Goal: Information Seeking & Learning: Learn about a topic

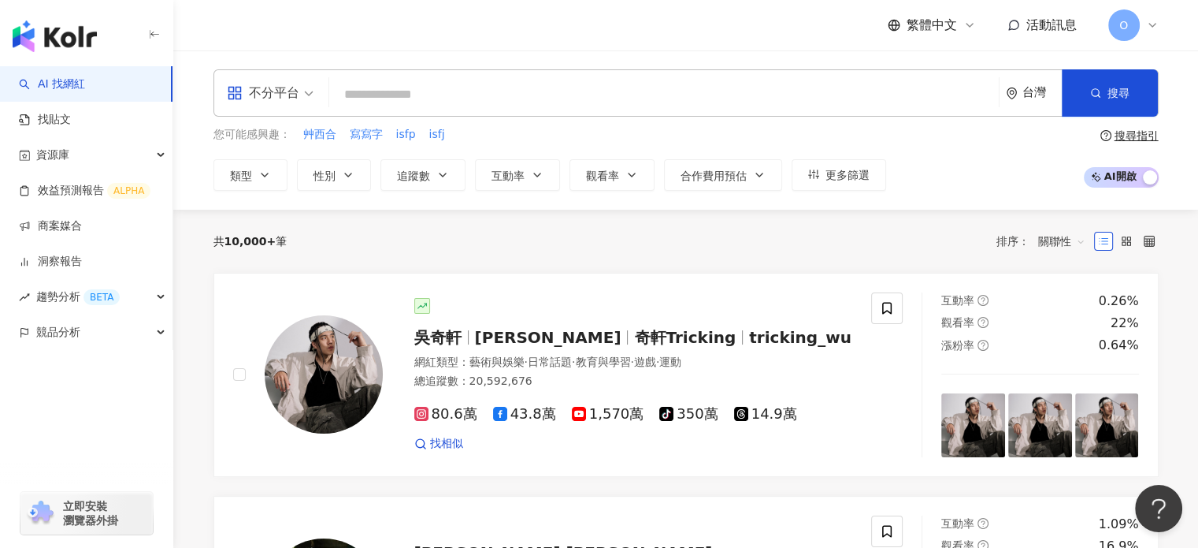
click at [475, 97] on input "search" at bounding box center [664, 95] width 657 height 30
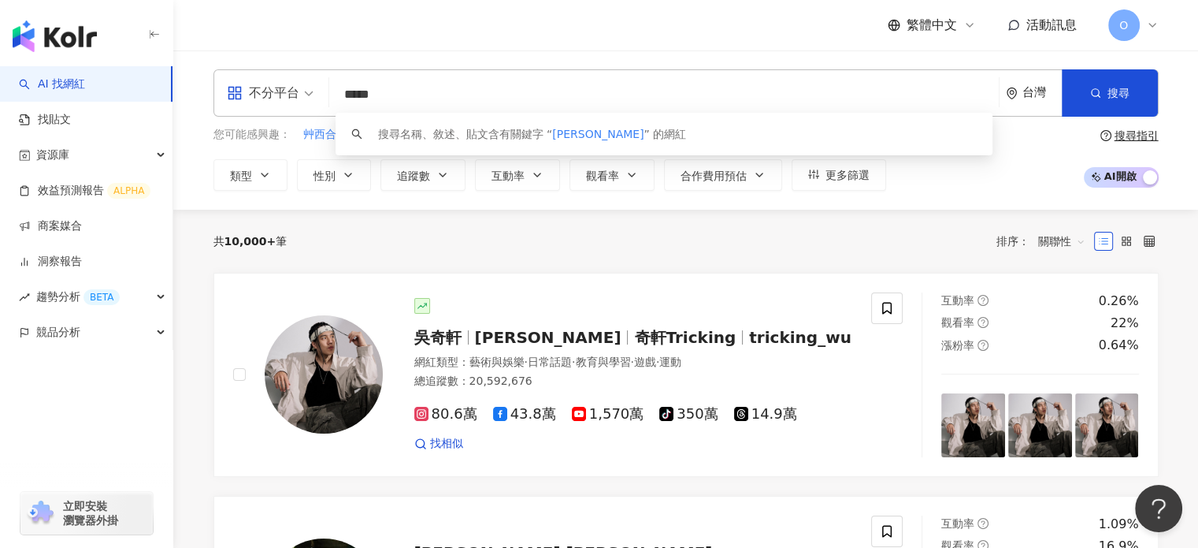
type input "***"
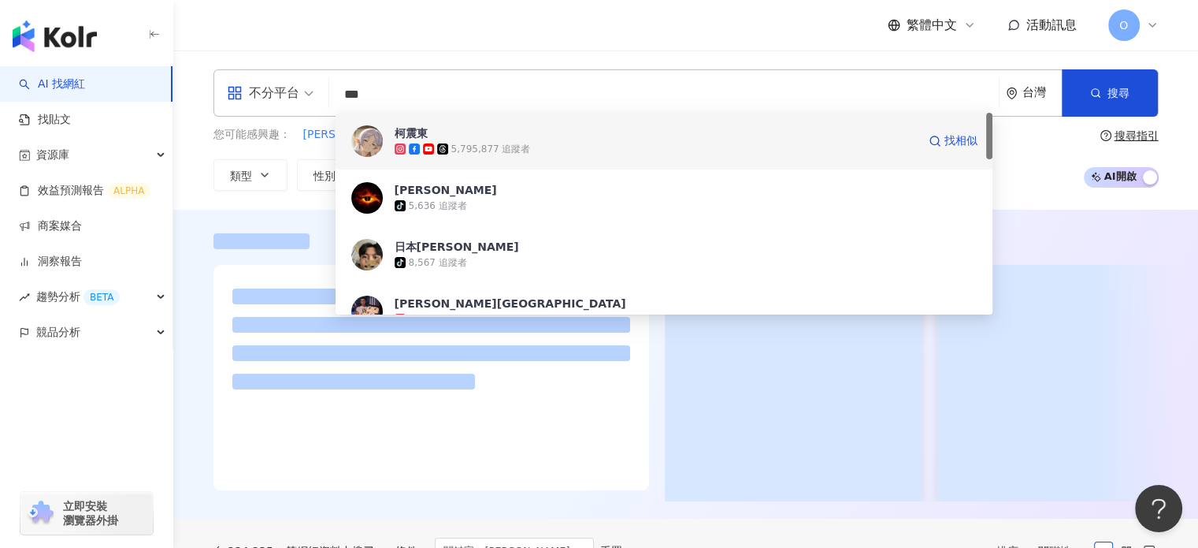
click at [492, 143] on div "5,795,877 追蹤者" at bounding box center [491, 149] width 80 height 13
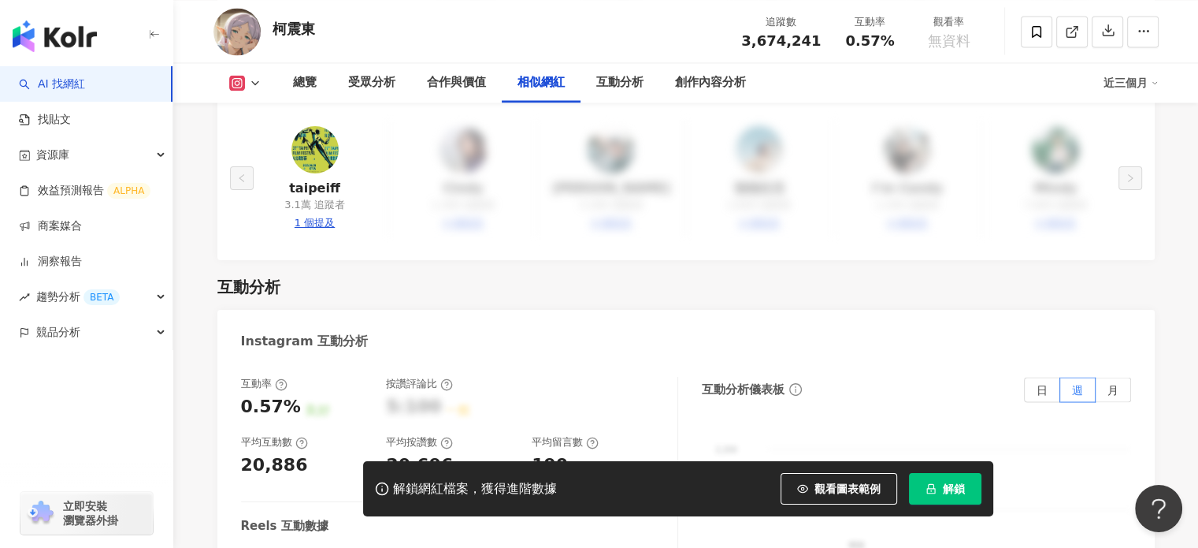
scroll to position [3073, 0]
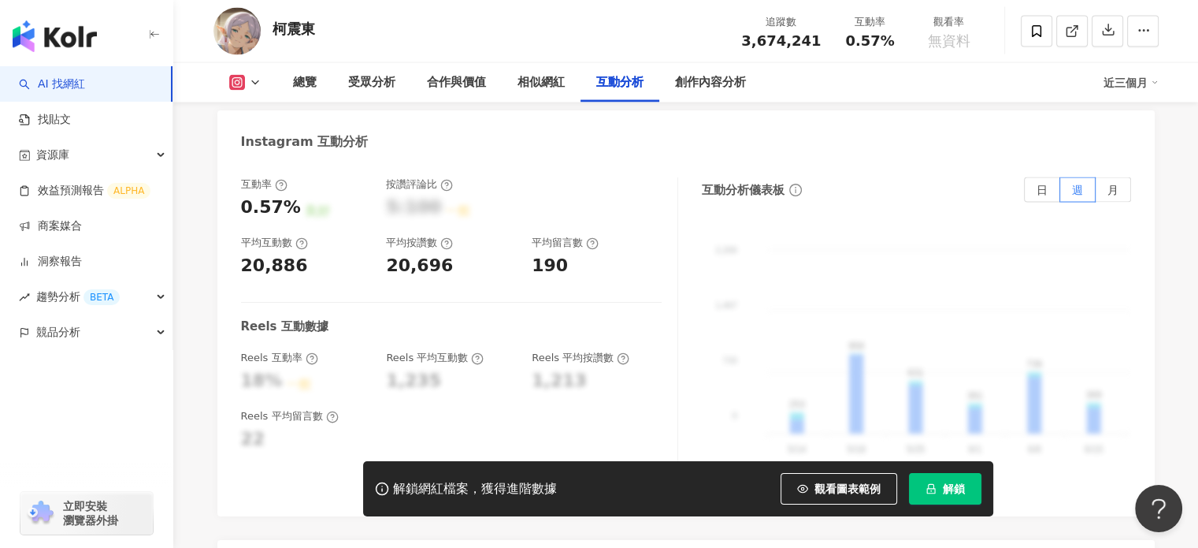
click at [924, 145] on div "Instagram 互動分析" at bounding box center [686, 135] width 938 height 51
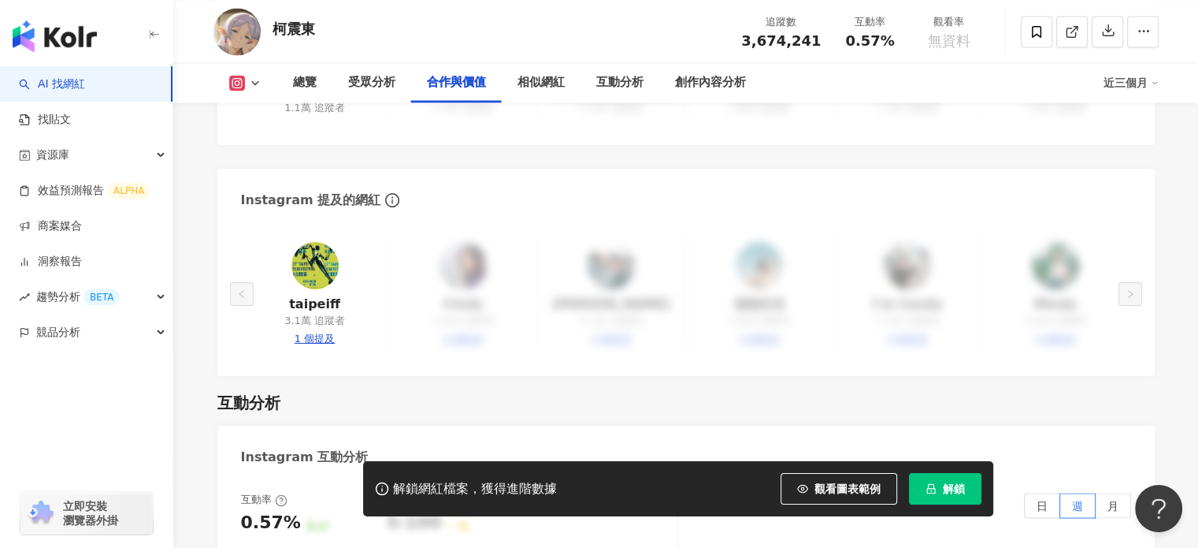
scroll to position [2285, 0]
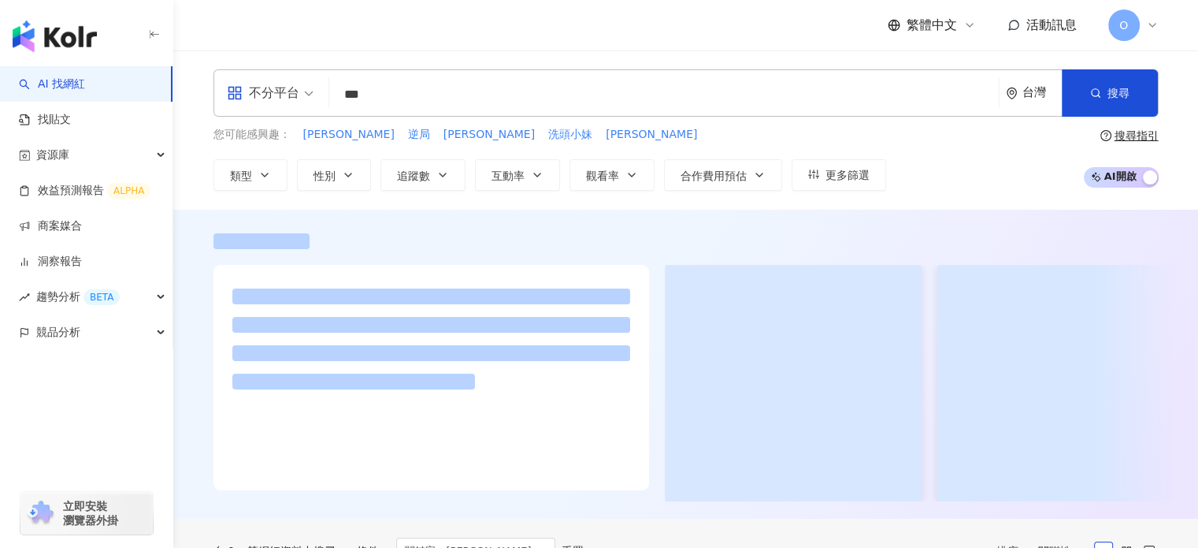
drag, startPoint x: 847, startPoint y: 21, endPoint x: 846, endPoint y: 31, distance: 9.5
click at [847, 21] on div "繁體中文 活動訊息 O" at bounding box center [687, 25] width 946 height 50
click at [444, 89] on input "***" at bounding box center [664, 95] width 657 height 30
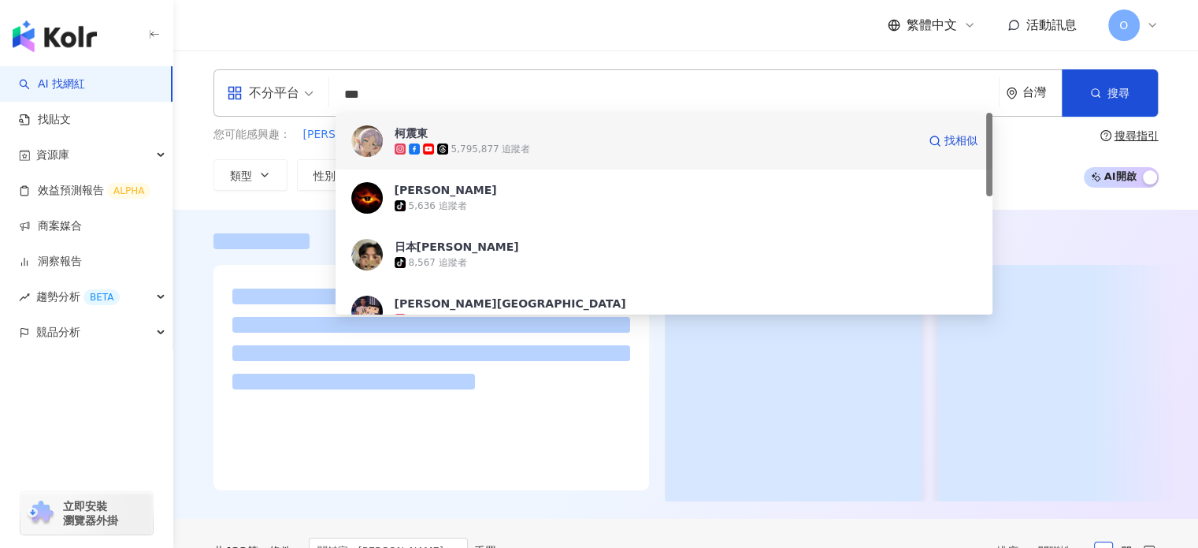
click at [463, 143] on div "5,795,877 追蹤者" at bounding box center [491, 149] width 80 height 13
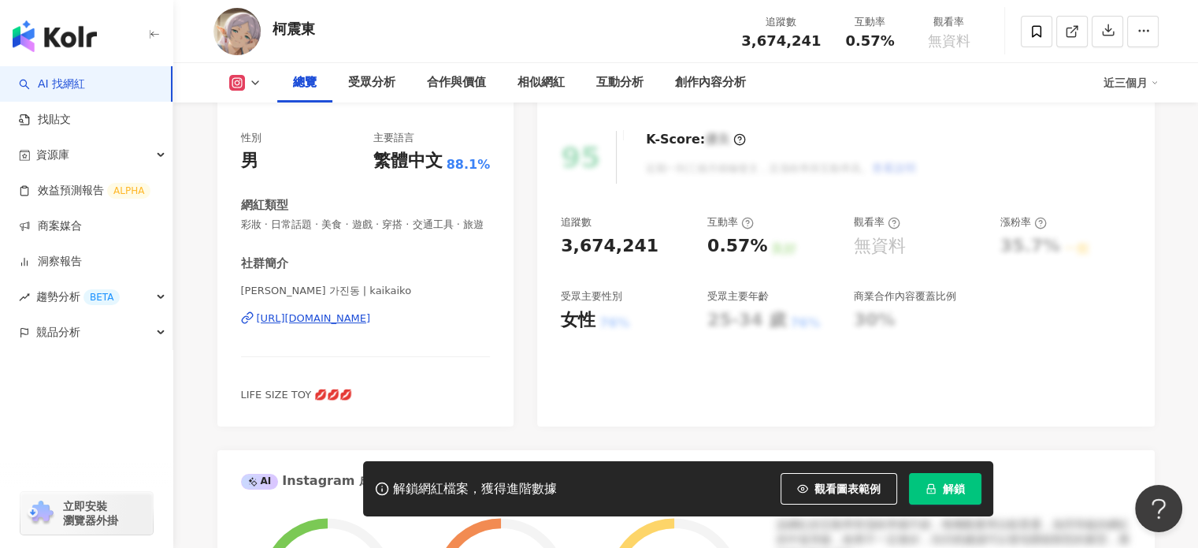
scroll to position [158, 0]
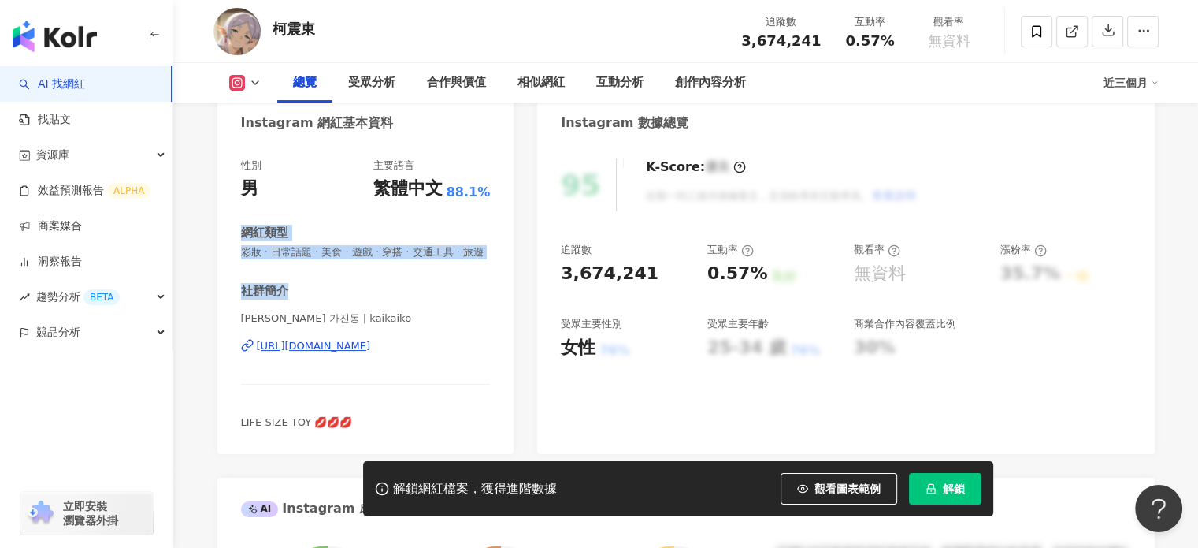
drag, startPoint x: 237, startPoint y: 226, endPoint x: 293, endPoint y: 303, distance: 95.4
click at [293, 303] on div "性別 男 主要語言 繁體中文 88.1% 網紅類型 彩妝 · 日常話題 · 美食 · 遊戲 · 穿搭 · 交通工具 · 旅遊 社群簡介 [PERSON_NAM…" at bounding box center [365, 298] width 297 height 311
click at [467, 299] on div "社群簡介" at bounding box center [366, 291] width 250 height 17
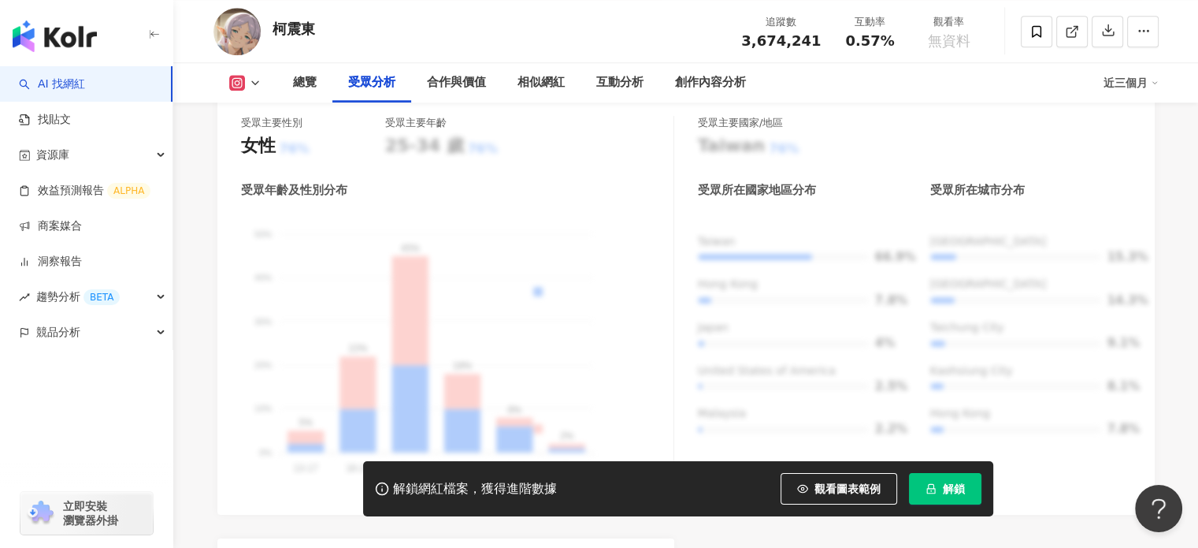
scroll to position [1418, 0]
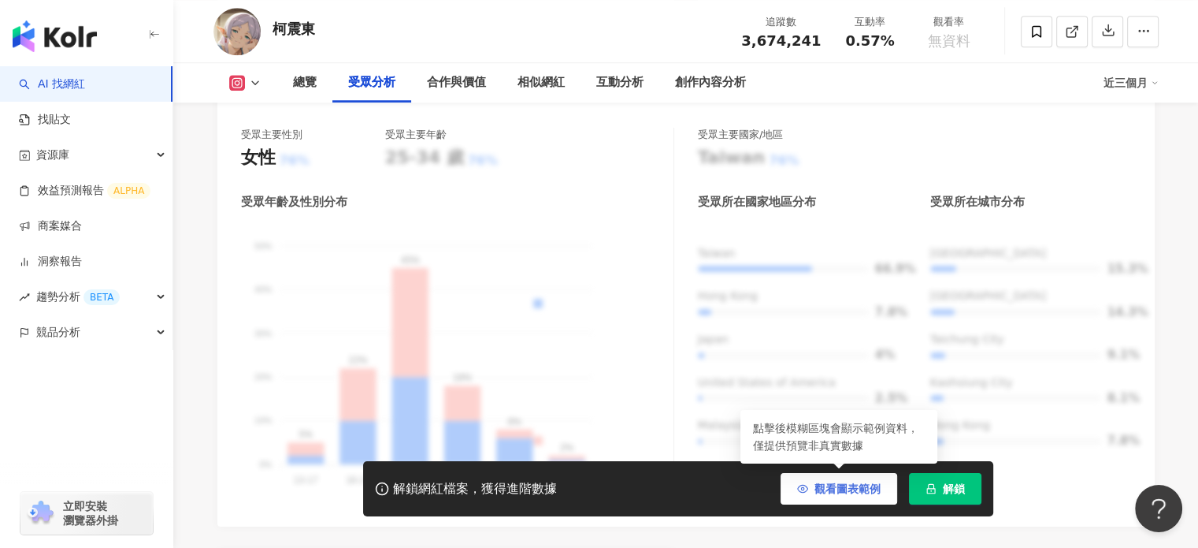
click at [820, 479] on button "觀看圖表範例" at bounding box center [839, 489] width 117 height 32
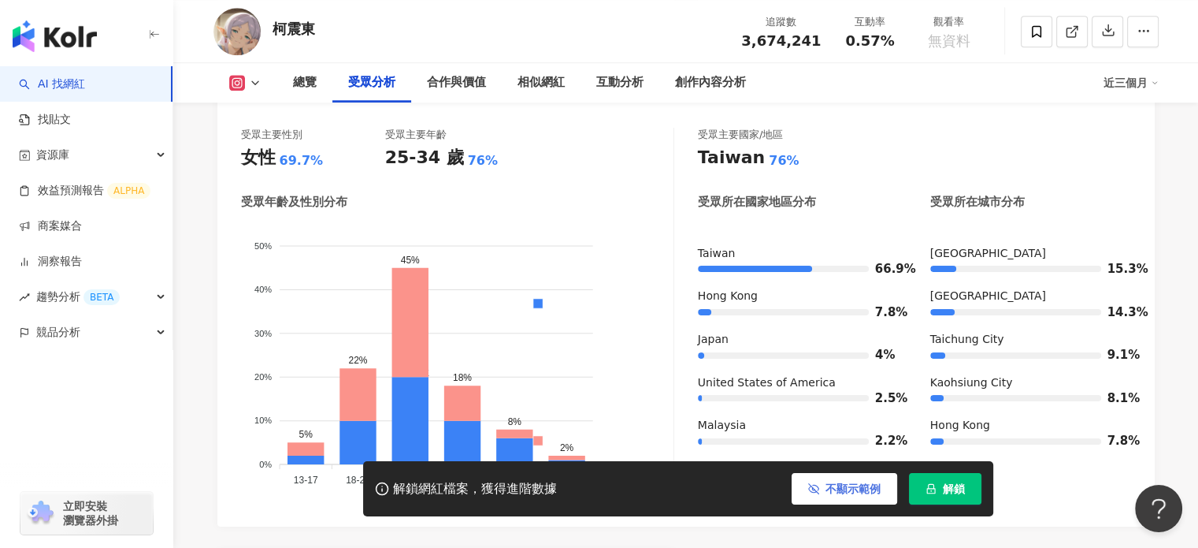
click at [820, 479] on button "不顯示範例" at bounding box center [845, 489] width 106 height 32
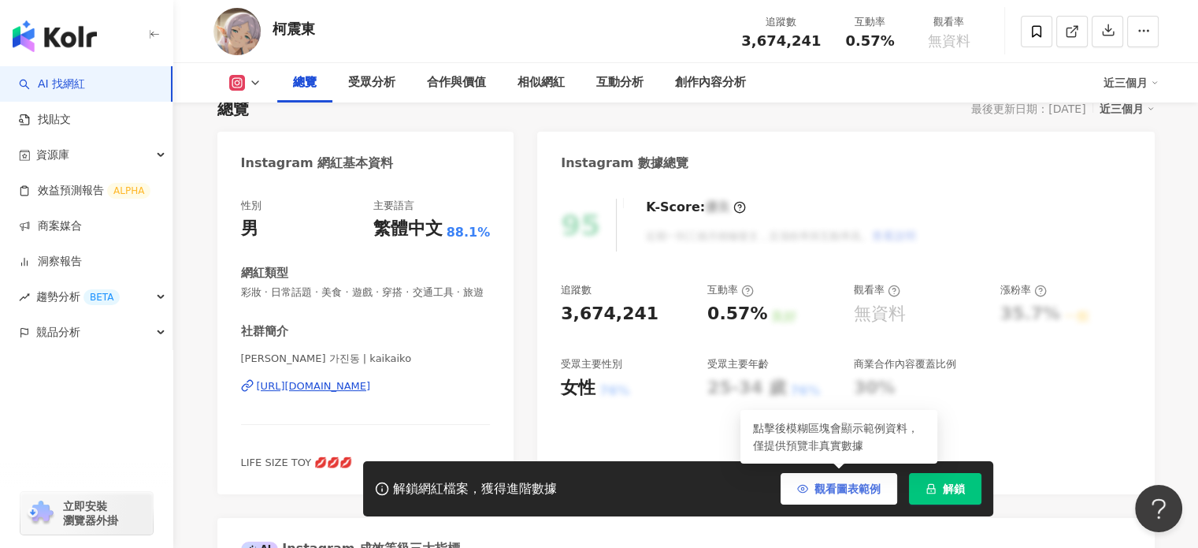
scroll to position [0, 0]
